Goal: Transaction & Acquisition: Purchase product/service

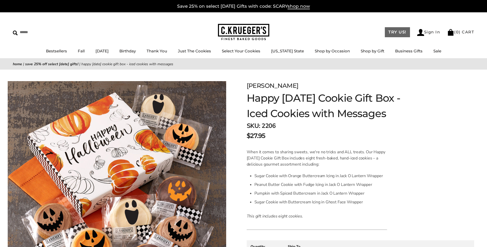
click at [397, 31] on link "TRY US!" at bounding box center [397, 32] width 25 height 10
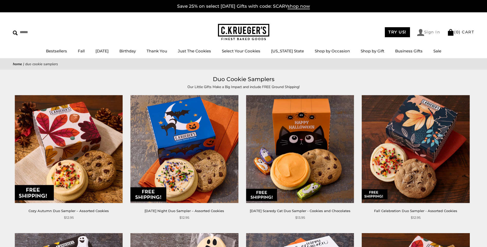
click at [430, 32] on link "Sign In" at bounding box center [428, 32] width 23 height 7
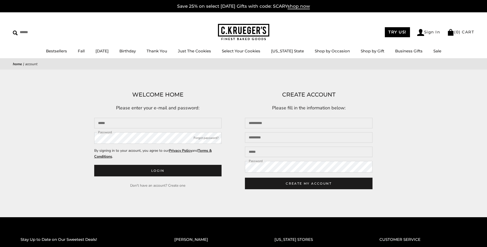
click at [179, 186] on link "Create one" at bounding box center [176, 185] width 17 height 5
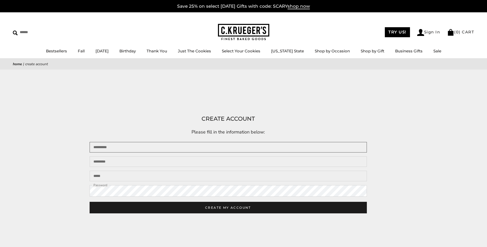
click at [122, 146] on input "First name" at bounding box center [228, 147] width 277 height 11
type input "****"
type input "********"
type input "**********"
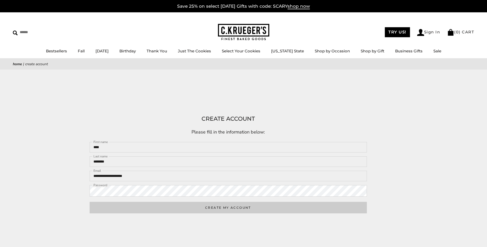
click at [242, 210] on button "CREATE MY ACCOUNT" at bounding box center [228, 208] width 277 height 12
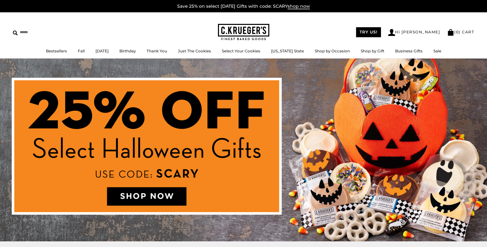
click at [140, 193] on img at bounding box center [243, 150] width 487 height 183
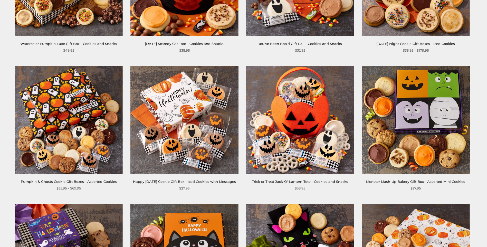
scroll to position [191, 0]
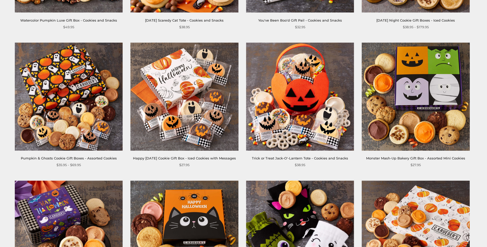
click at [179, 93] on img at bounding box center [184, 97] width 108 height 108
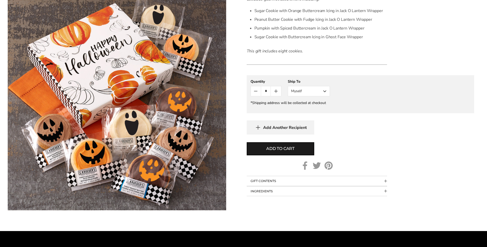
scroll to position [167, 0]
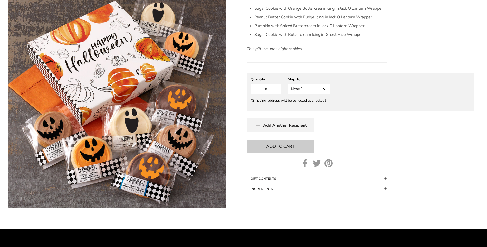
click at [268, 149] on span "Add to cart" at bounding box center [280, 146] width 28 height 6
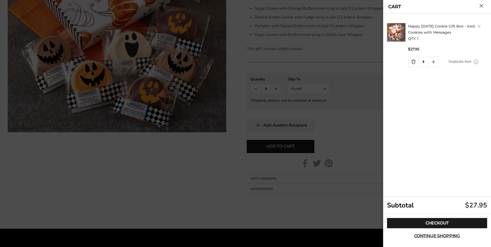
click at [434, 63] on icon "Quantity plus button" at bounding box center [434, 61] width 0 height 3
click at [431, 237] on span "Continue shopping" at bounding box center [437, 236] width 46 height 4
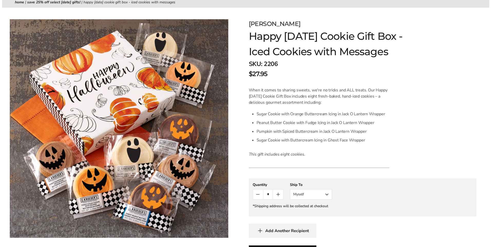
scroll to position [0, 0]
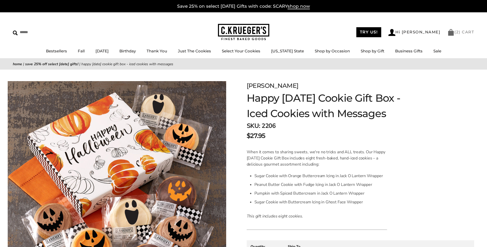
click at [458, 31] on span "2" at bounding box center [457, 32] width 3 height 5
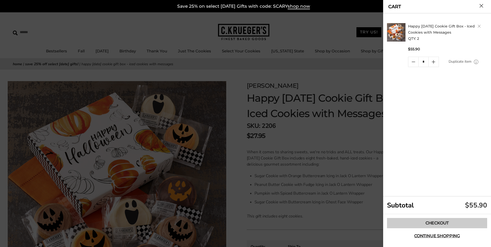
click at [433, 221] on link "Checkout" at bounding box center [437, 223] width 100 height 10
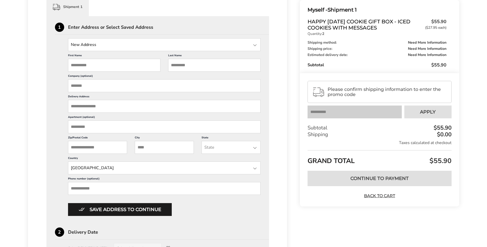
scroll to position [152, 0]
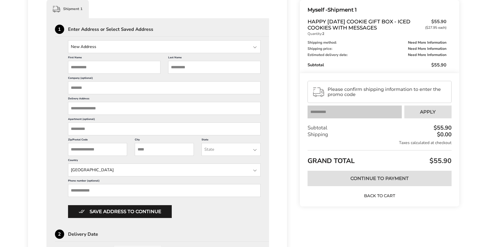
click at [383, 195] on link "Back to Cart" at bounding box center [380, 196] width 36 height 6
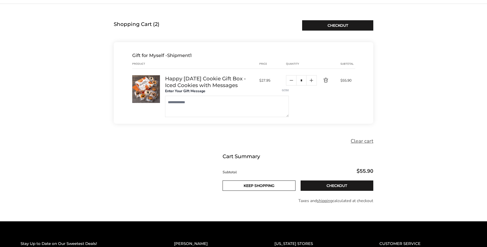
scroll to position [77, 0]
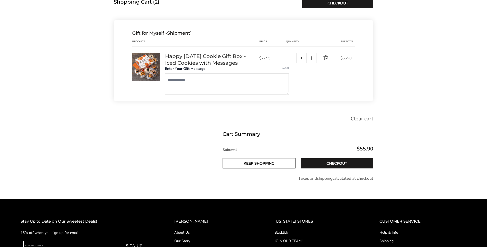
click at [171, 80] on textarea "Message" at bounding box center [227, 83] width 124 height 21
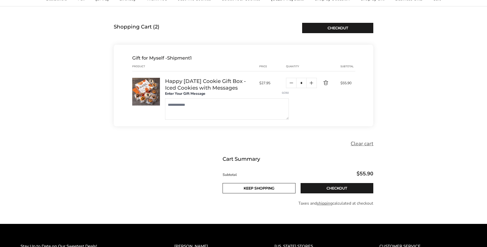
scroll to position [0, 0]
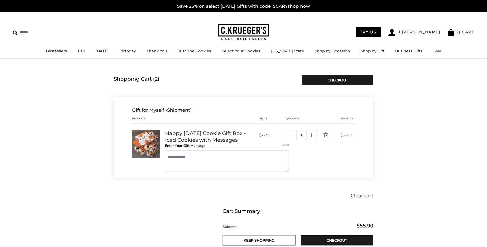
click at [434, 51] on link "Sale" at bounding box center [438, 51] width 8 height 5
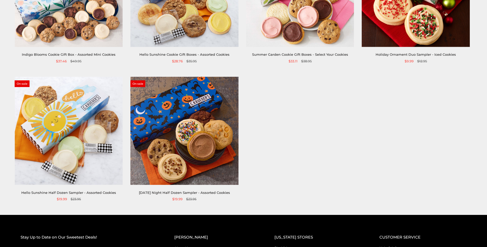
scroll to position [184, 0]
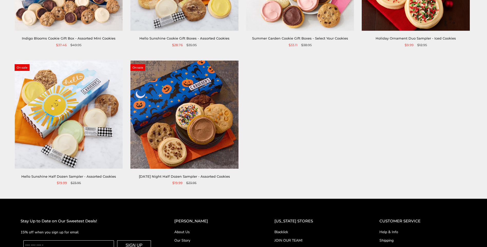
click at [189, 134] on img at bounding box center [184, 115] width 108 height 108
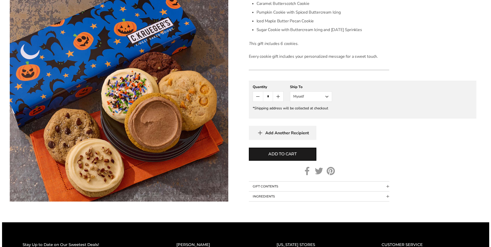
scroll to position [205, 0]
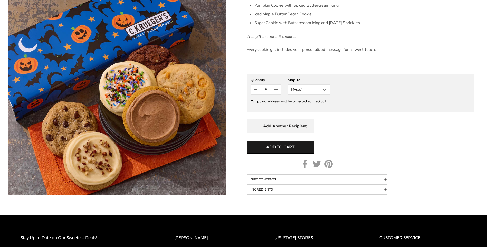
click at [323, 89] on button "Myself" at bounding box center [309, 90] width 42 height 10
click at [269, 148] on span "Add to cart" at bounding box center [280, 147] width 28 height 6
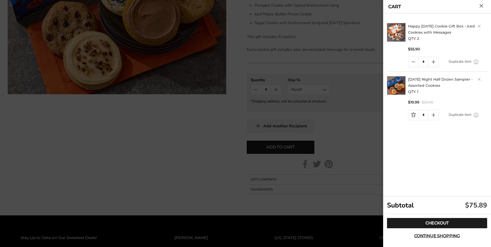
click at [414, 64] on icon "Quantity minus button" at bounding box center [413, 62] width 6 height 6
click at [434, 223] on link "Checkout" at bounding box center [437, 223] width 100 height 10
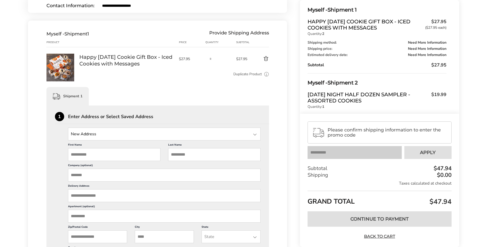
scroll to position [41, 0]
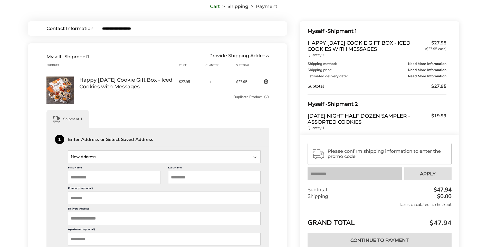
click at [265, 81] on button "Delete product" at bounding box center [260, 82] width 18 height 6
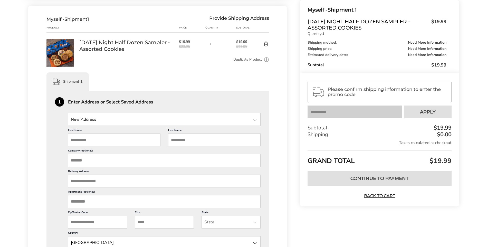
scroll to position [78, 0]
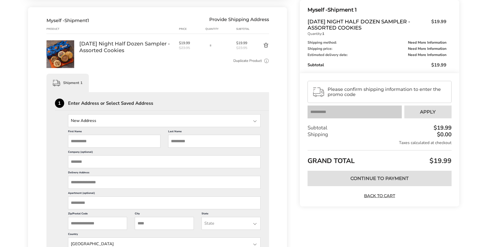
drag, startPoint x: 74, startPoint y: 142, endPoint x: 78, endPoint y: 144, distance: 4.1
click at [78, 144] on input "First Name" at bounding box center [114, 141] width 92 height 13
type input "****"
type input "********"
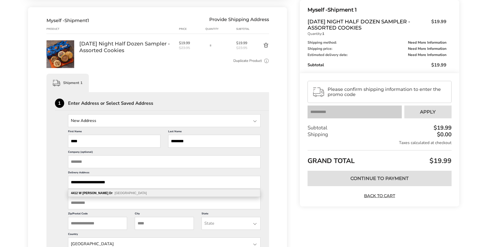
type input "**********"
type input "*"
type input "*****"
type input "**********"
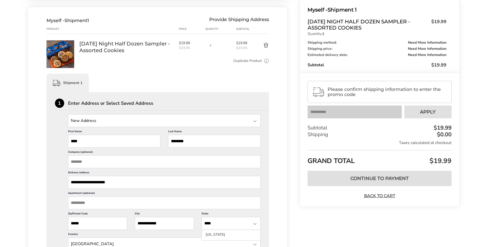
type input "****"
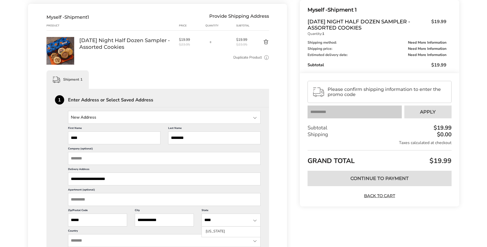
scroll to position [219, 0]
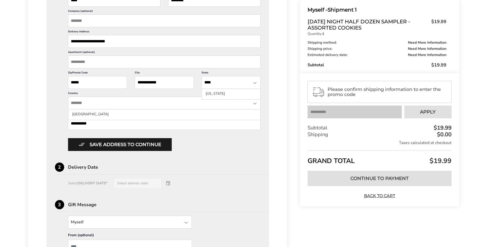
type input "**********"
click at [93, 187] on div "Select DELIVERY DATE* Select delivery date" at bounding box center [158, 183] width 206 height 10
click at [144, 185] on div "Select DELIVERY DATE* Select delivery date" at bounding box center [158, 183] width 206 height 10
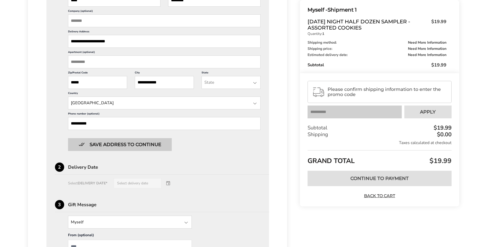
click at [143, 147] on button "Save address to continue" at bounding box center [120, 144] width 104 height 13
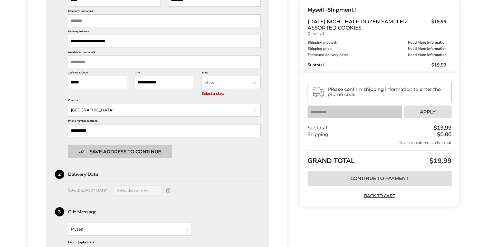
click at [142, 151] on button "Save address to continue" at bounding box center [120, 151] width 104 height 13
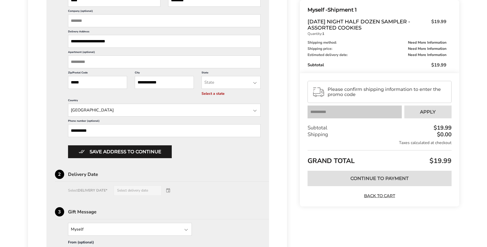
click at [149, 191] on div "Select DELIVERY DATE* Select delivery date" at bounding box center [158, 190] width 206 height 10
click at [169, 191] on div "Select DELIVERY DATE* Select delivery date" at bounding box center [158, 190] width 206 height 10
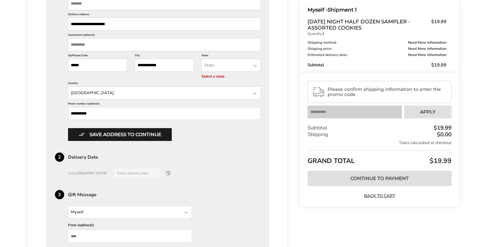
scroll to position [230, 0]
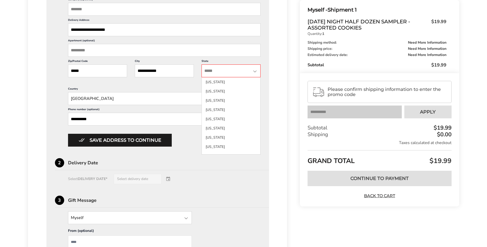
click at [231, 71] on input "State" at bounding box center [231, 70] width 59 height 13
type input "****"
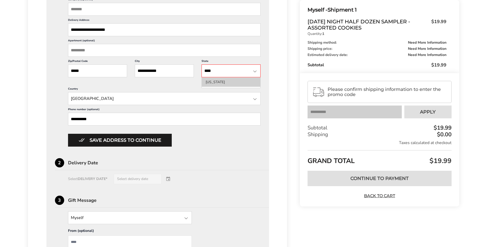
click at [213, 83] on li "[US_STATE]" at bounding box center [231, 82] width 59 height 9
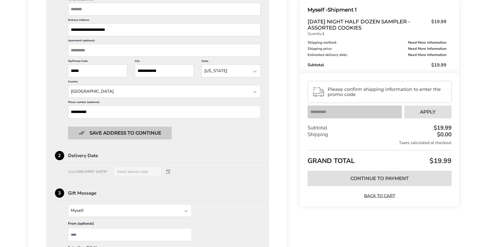
click at [126, 132] on button "Save address to continue" at bounding box center [120, 133] width 104 height 13
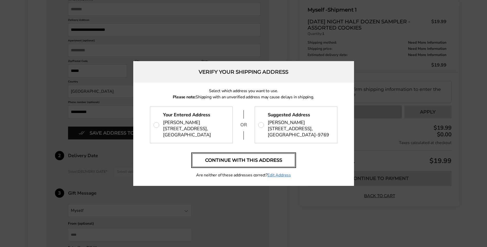
click at [256, 163] on button "Continue with this address" at bounding box center [243, 160] width 103 height 13
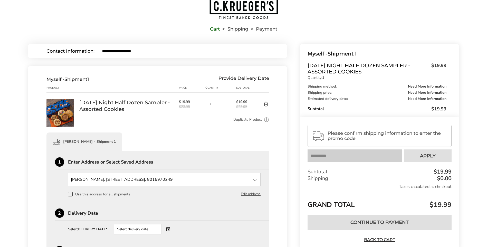
scroll to position [26, 0]
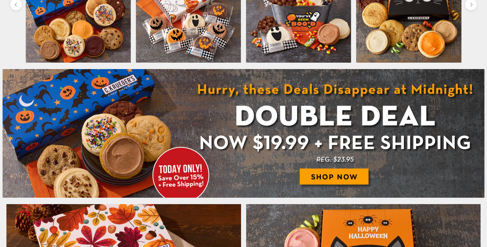
scroll to position [304, 0]
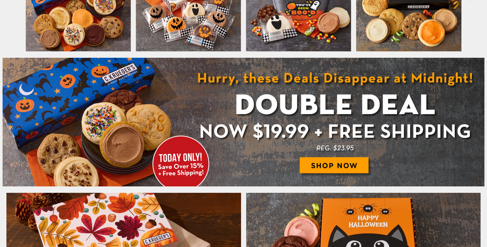
click at [318, 169] on img at bounding box center [244, 122] width 482 height 128
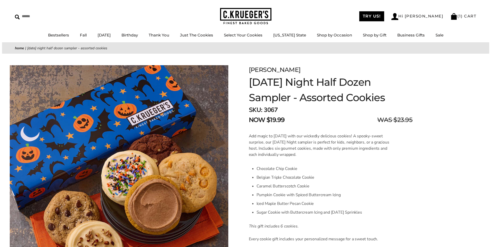
scroll to position [15, 0]
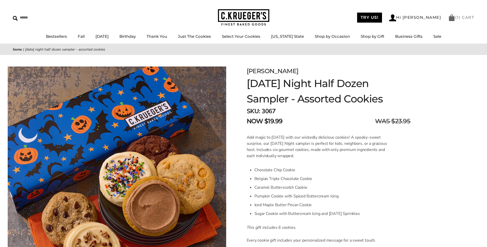
click at [467, 16] on link "( 1 ) CART" at bounding box center [461, 17] width 26 height 5
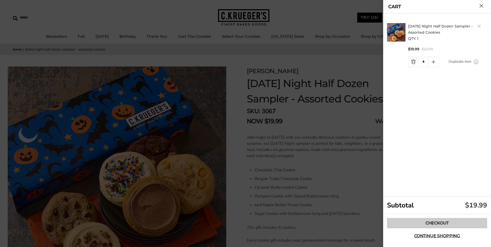
click at [444, 221] on link "Checkout" at bounding box center [437, 223] width 100 height 10
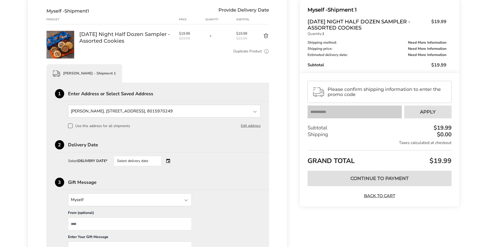
scroll to position [103, 0]
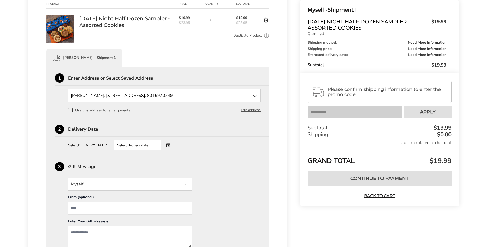
click at [71, 108] on span at bounding box center [70, 110] width 5 height 5
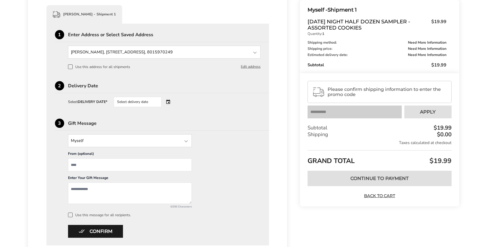
scroll to position [180, 0]
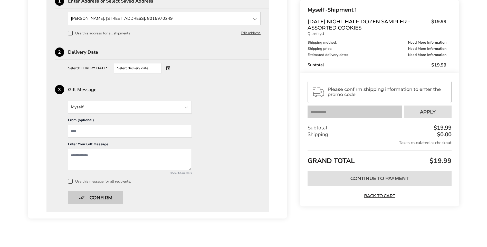
click at [102, 199] on button "Confirm" at bounding box center [95, 197] width 55 height 13
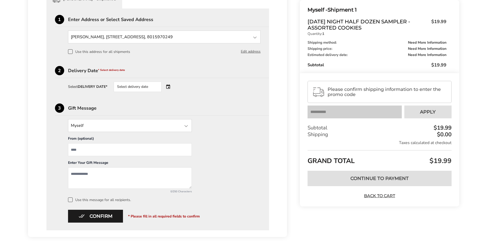
scroll to position [159, 0]
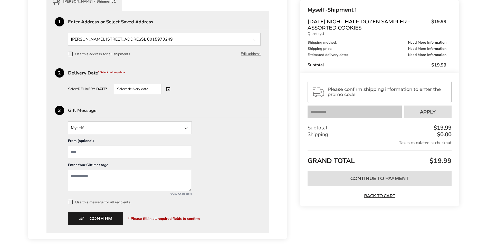
click at [87, 150] on input "From" at bounding box center [130, 152] width 124 height 13
click at [171, 89] on div "Select delivery date" at bounding box center [145, 89] width 62 height 10
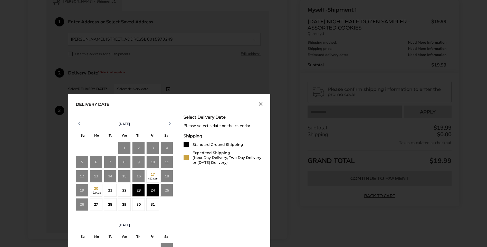
click at [153, 191] on div "24" at bounding box center [152, 190] width 13 height 13
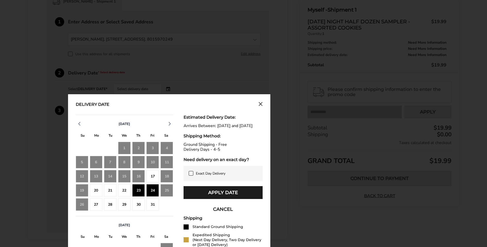
click at [190, 175] on icon at bounding box center [191, 173] width 4 height 4
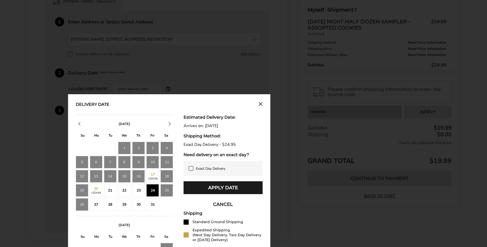
click at [191, 168] on icon at bounding box center [191, 168] width 4 height 4
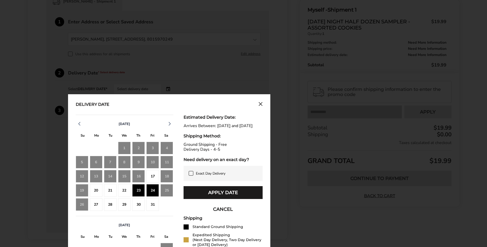
click at [151, 191] on div "24" at bounding box center [152, 190] width 13 height 13
click at [213, 196] on button "Apply Date" at bounding box center [223, 192] width 79 height 13
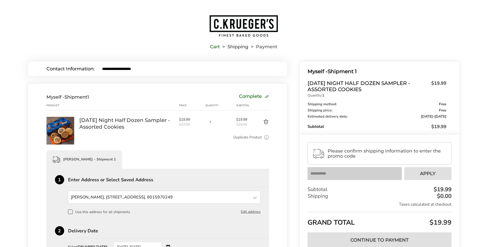
scroll to position [0, 0]
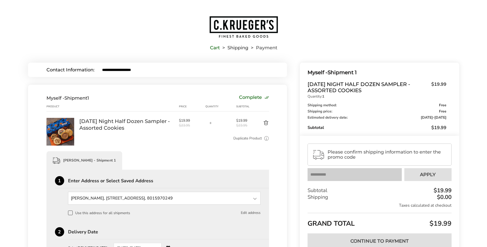
click at [250, 213] on button "Edit address" at bounding box center [251, 213] width 20 height 6
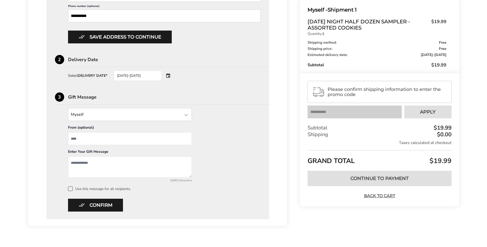
scroll to position [350, 0]
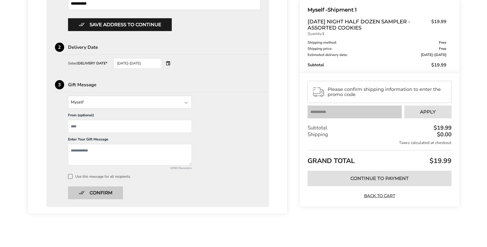
click at [101, 191] on button "Confirm" at bounding box center [95, 192] width 55 height 13
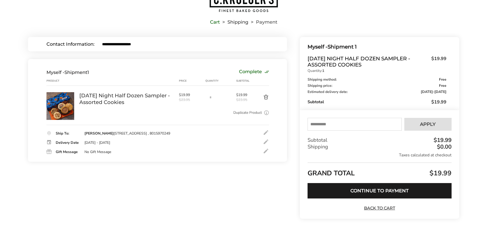
click at [334, 125] on input "text" at bounding box center [355, 124] width 94 height 13
type input "*****"
click at [410, 126] on button "Apply" at bounding box center [428, 124] width 47 height 13
